Goal: Go to known website: Access a specific website the user already knows

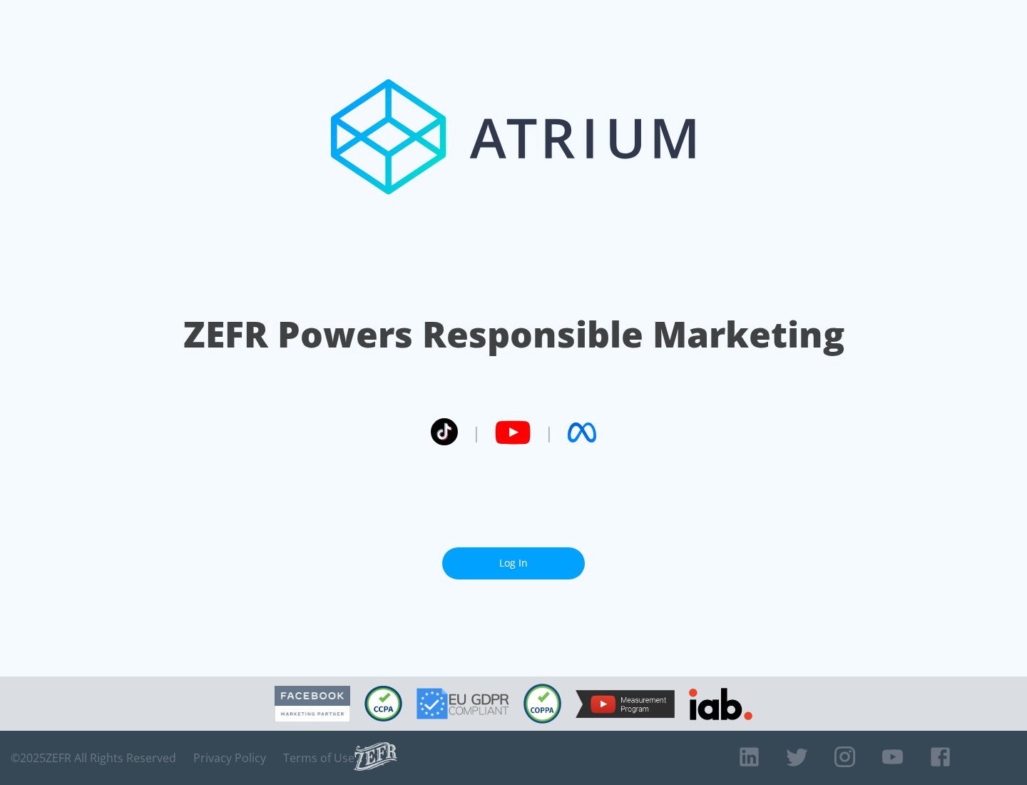
click at [514, 563] on link "Log In" at bounding box center [513, 563] width 143 height 32
